Goal: Task Accomplishment & Management: Manage account settings

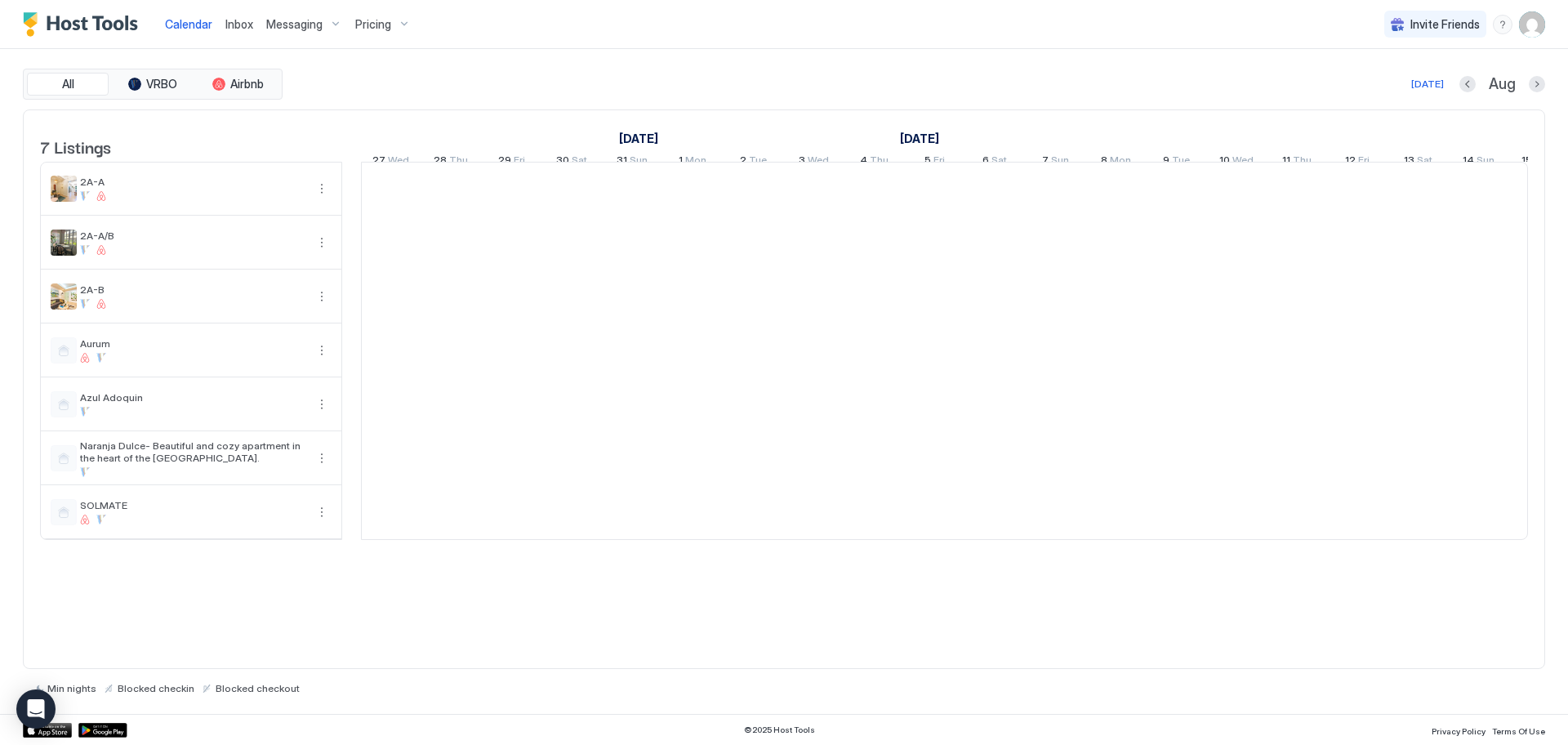
scroll to position [0, 908]
click at [288, 25] on span "Messaging" at bounding box center [295, 25] width 56 height 15
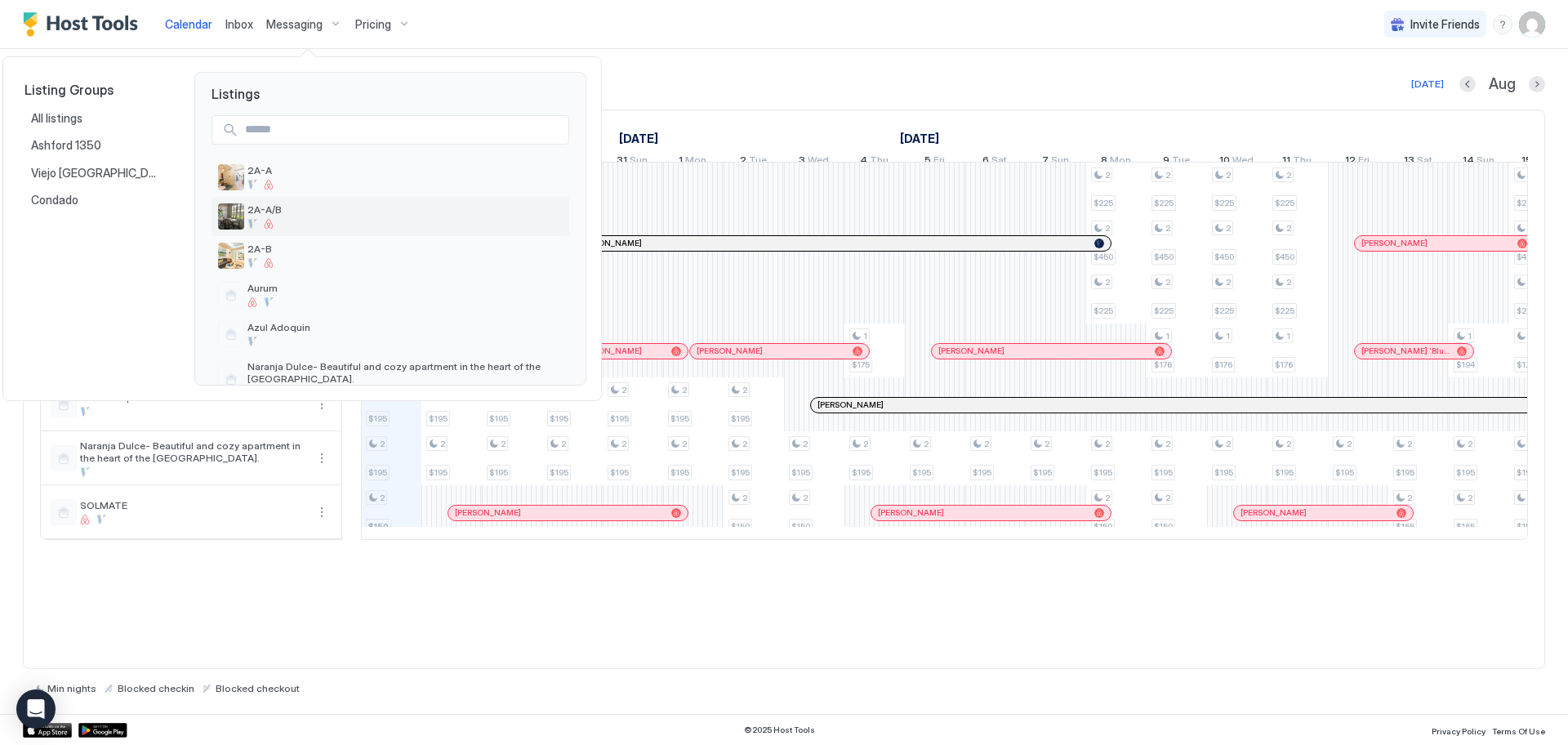
click at [275, 212] on span "2A-A/B" at bounding box center [405, 209] width 315 height 12
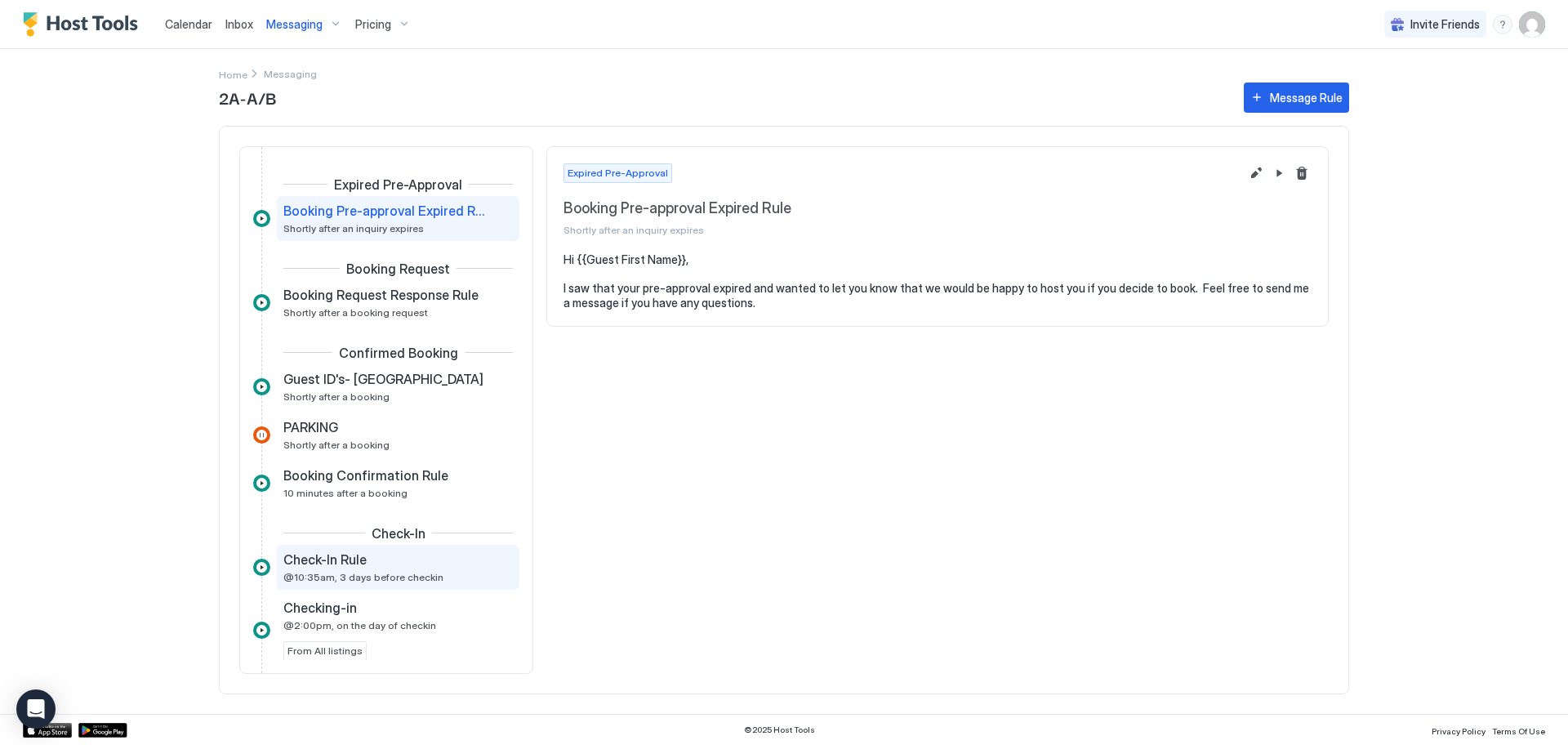
click at [397, 577] on span "@10:35am, 3 days before checkin" at bounding box center [363, 577] width 160 height 12
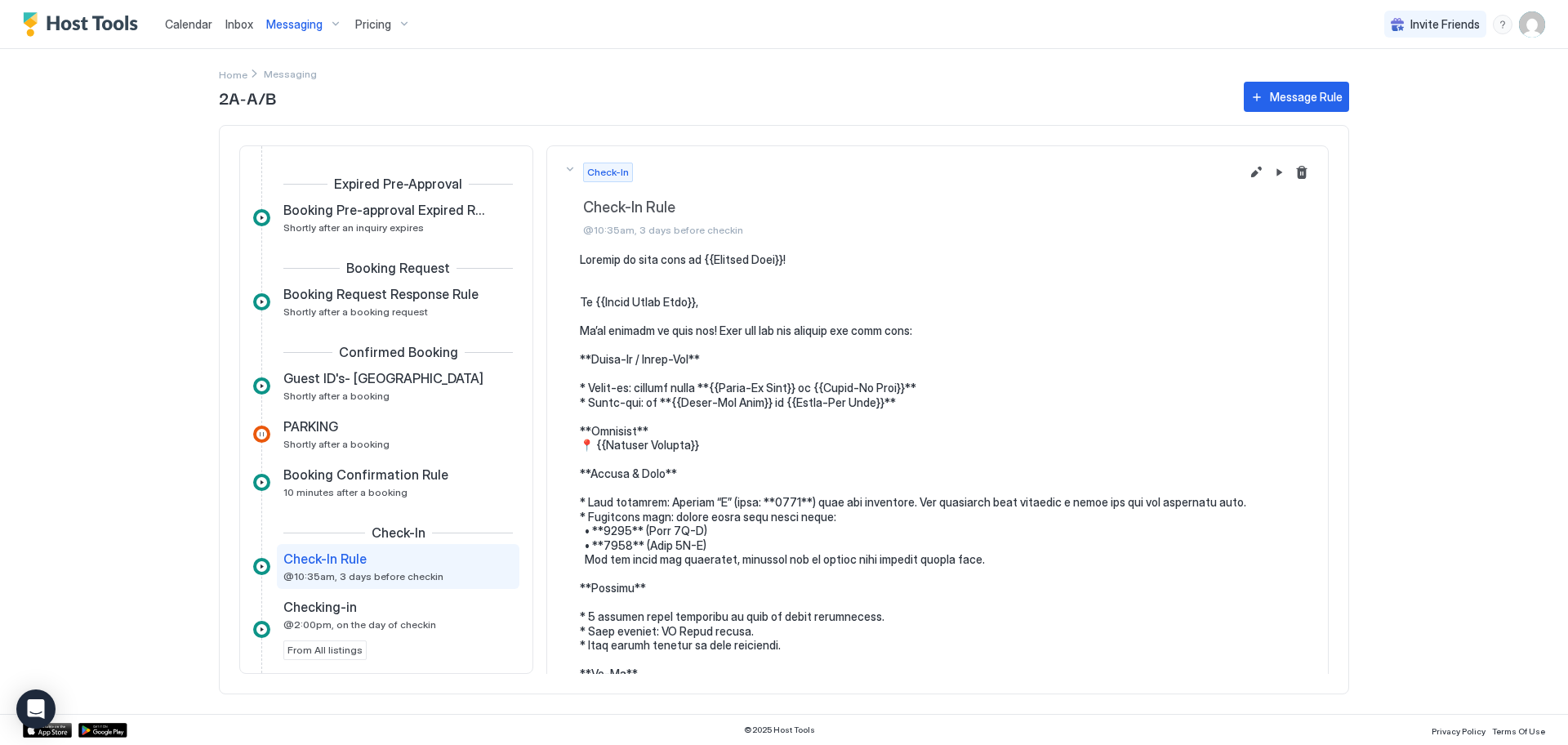
click at [801, 261] on pre at bounding box center [946, 567] width 732 height 629
drag, startPoint x: 630, startPoint y: 258, endPoint x: 789, endPoint y: 261, distance: 159.0
click at [789, 261] on pre at bounding box center [946, 567] width 732 height 629
click at [1246, 174] on button "Edit message rule" at bounding box center [1256, 173] width 20 height 20
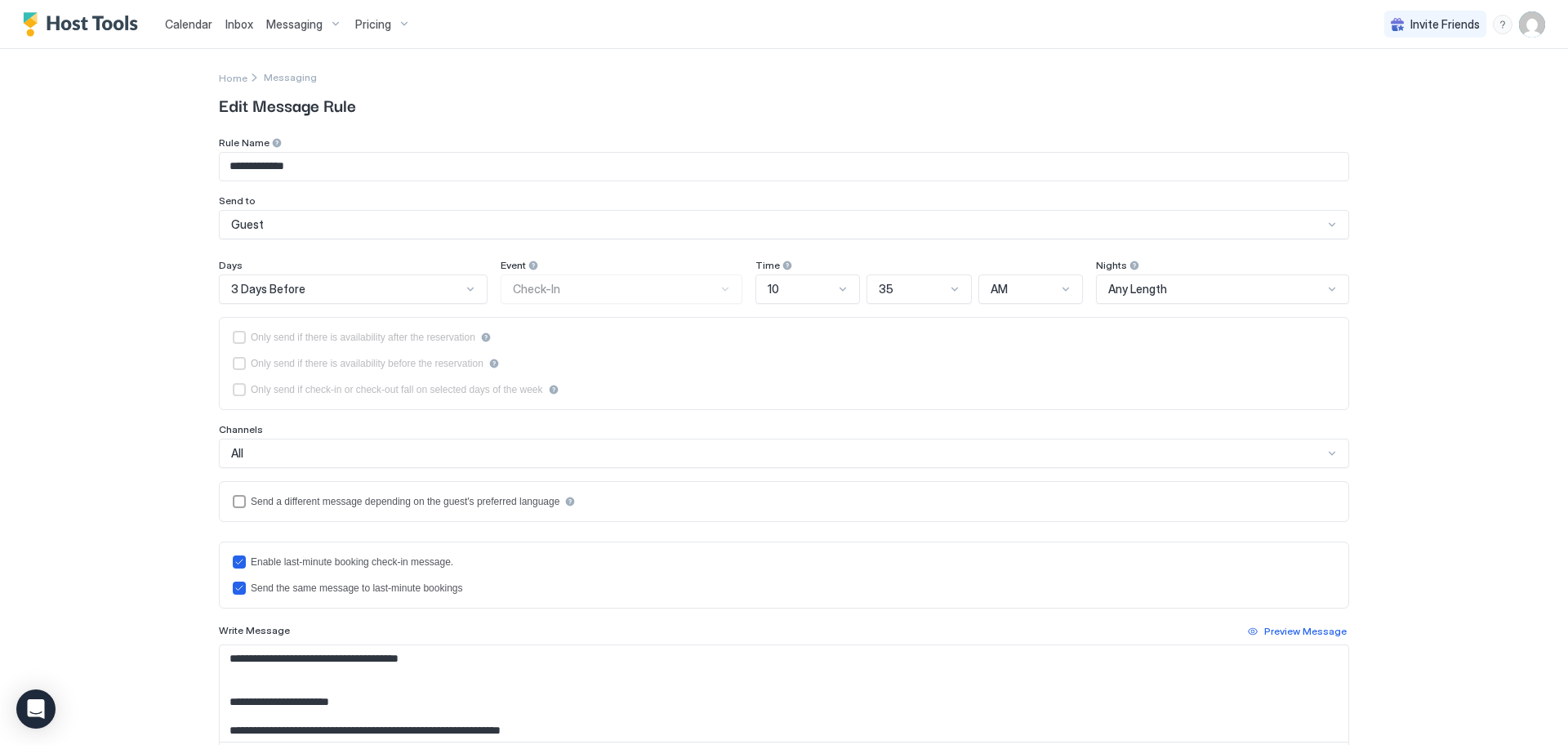
type input "**********"
type textarea "**********"
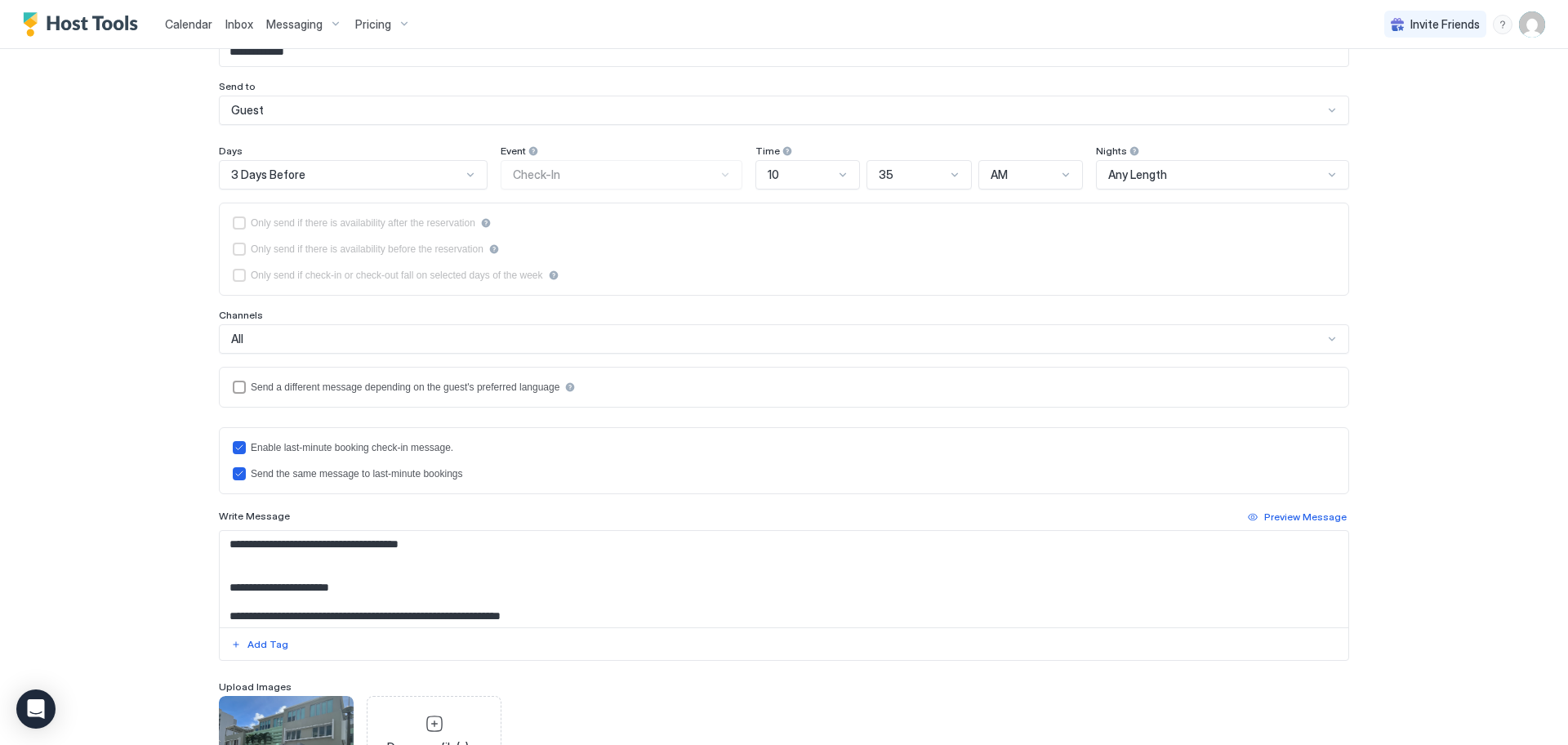
scroll to position [124, 0]
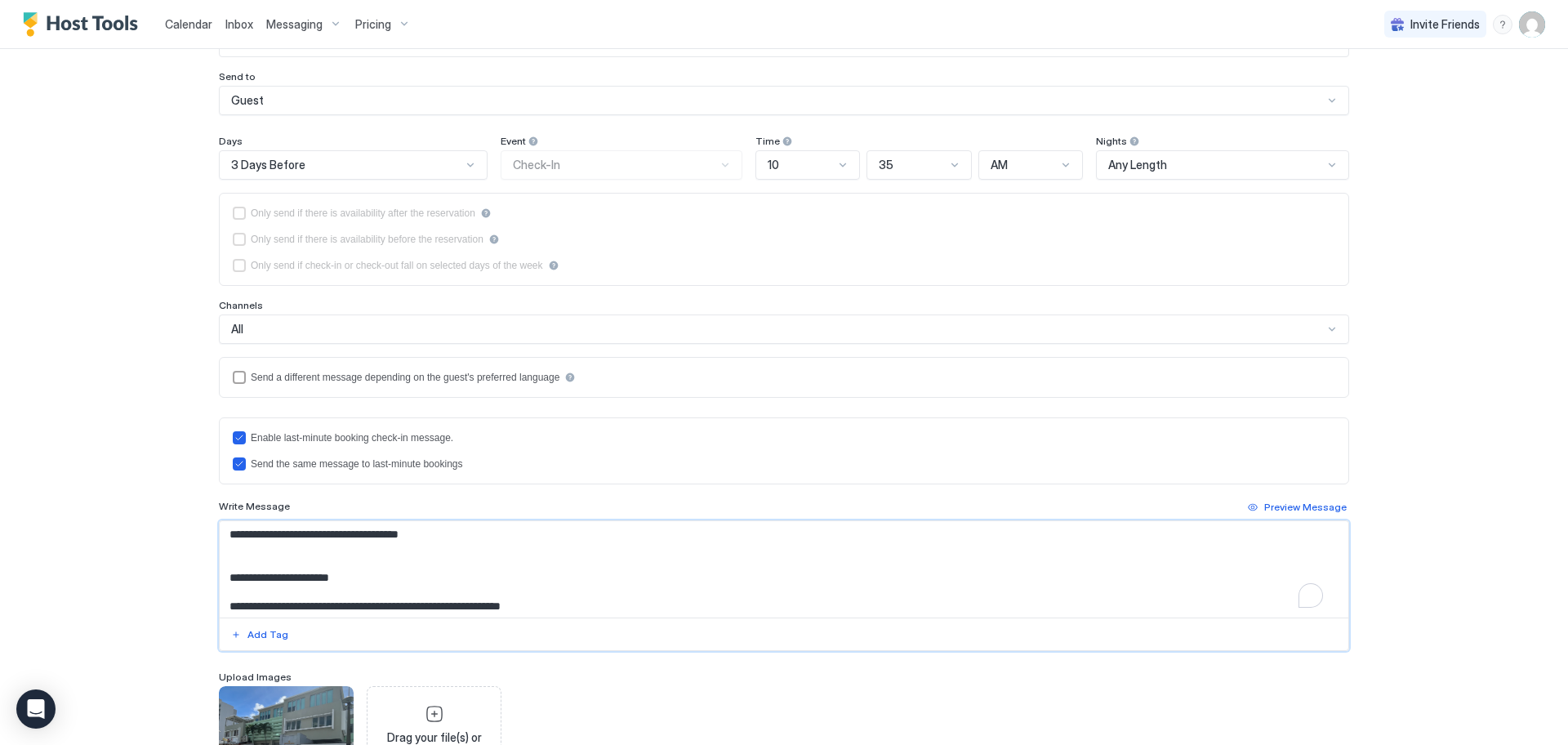
drag, startPoint x: 448, startPoint y: 543, endPoint x: 448, endPoint y: 532, distance: 11.0
click at [425, 533] on textarea "To enrich screen reader interactions, please activate Accessibility in Grammarl…" at bounding box center [784, 569] width 1128 height 96
